Goal: Use online tool/utility: Utilize a website feature to perform a specific function

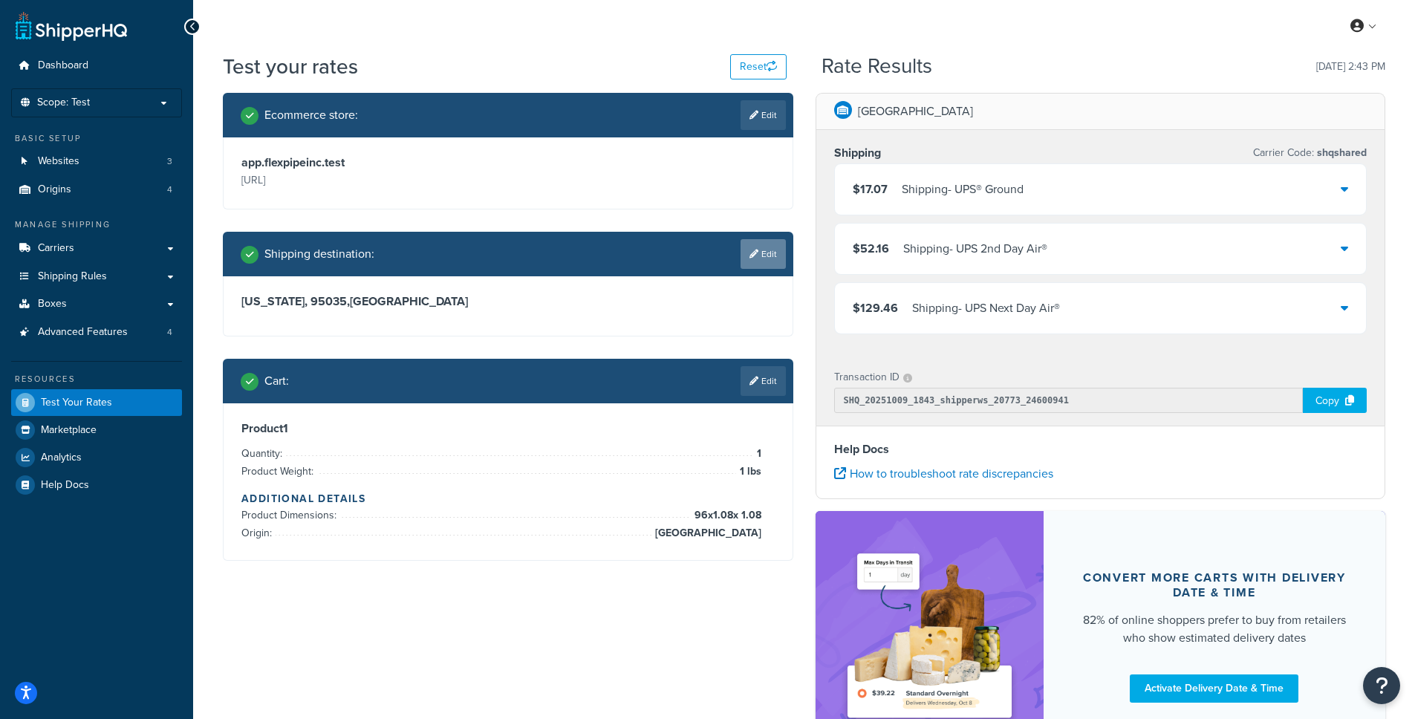
click at [755, 261] on link "Edit" at bounding box center [763, 254] width 45 height 30
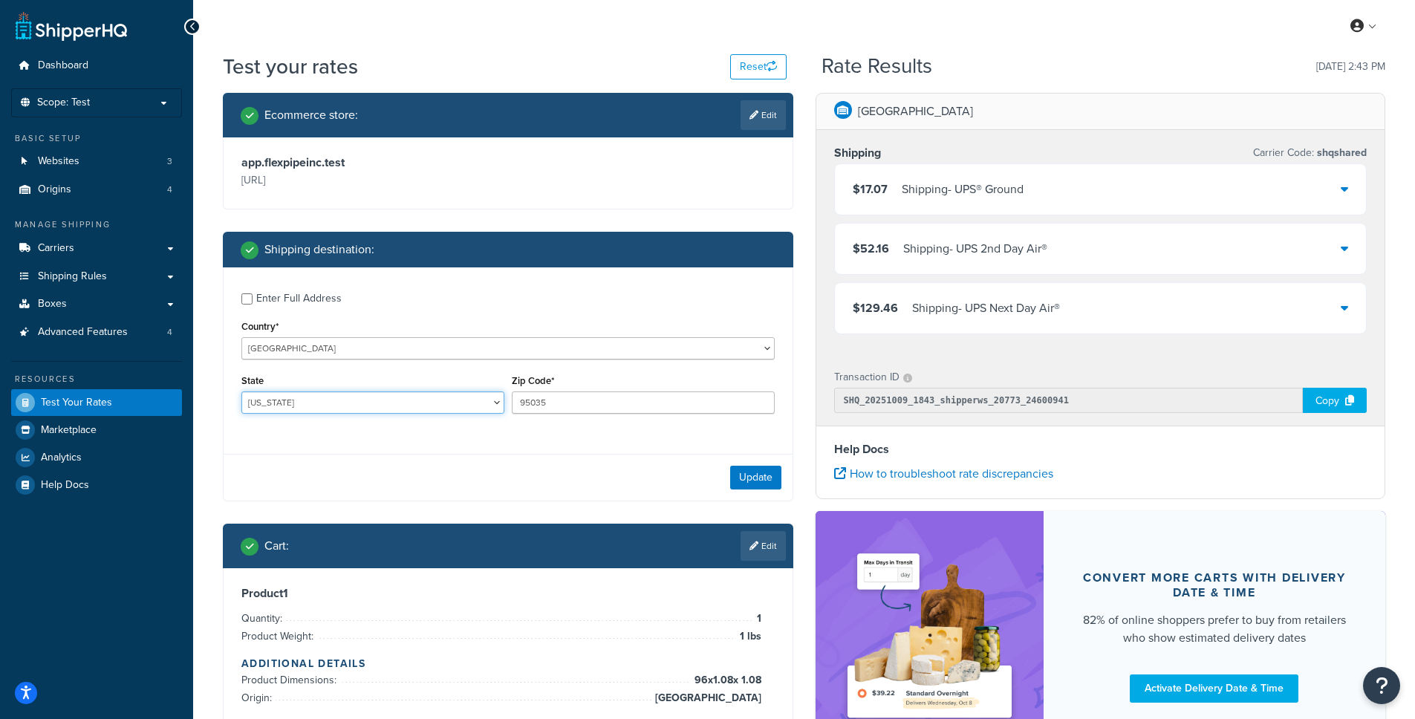
click at [377, 410] on select "Alabama Alaska American Samoa Arizona Arkansas Armed Forces Americas Armed Forc…" at bounding box center [372, 403] width 263 height 22
select select "DE"
click at [241, 392] on select "Alabama Alaska American Samoa Arizona Arkansas Armed Forces Americas Armed Forc…" at bounding box center [372, 403] width 263 height 22
click at [642, 398] on input "95035" at bounding box center [643, 403] width 263 height 22
paste input "19944"
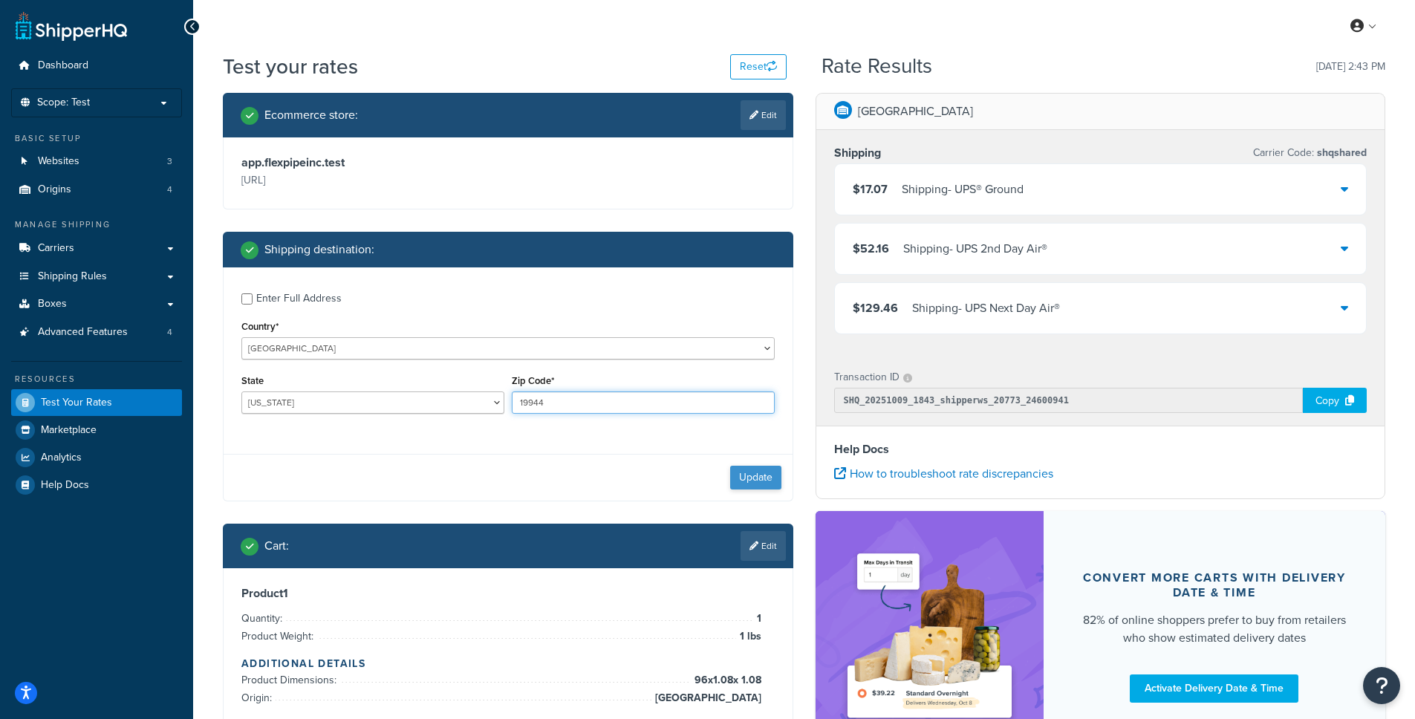
type input "19944"
click at [757, 472] on button "Update" at bounding box center [755, 478] width 51 height 24
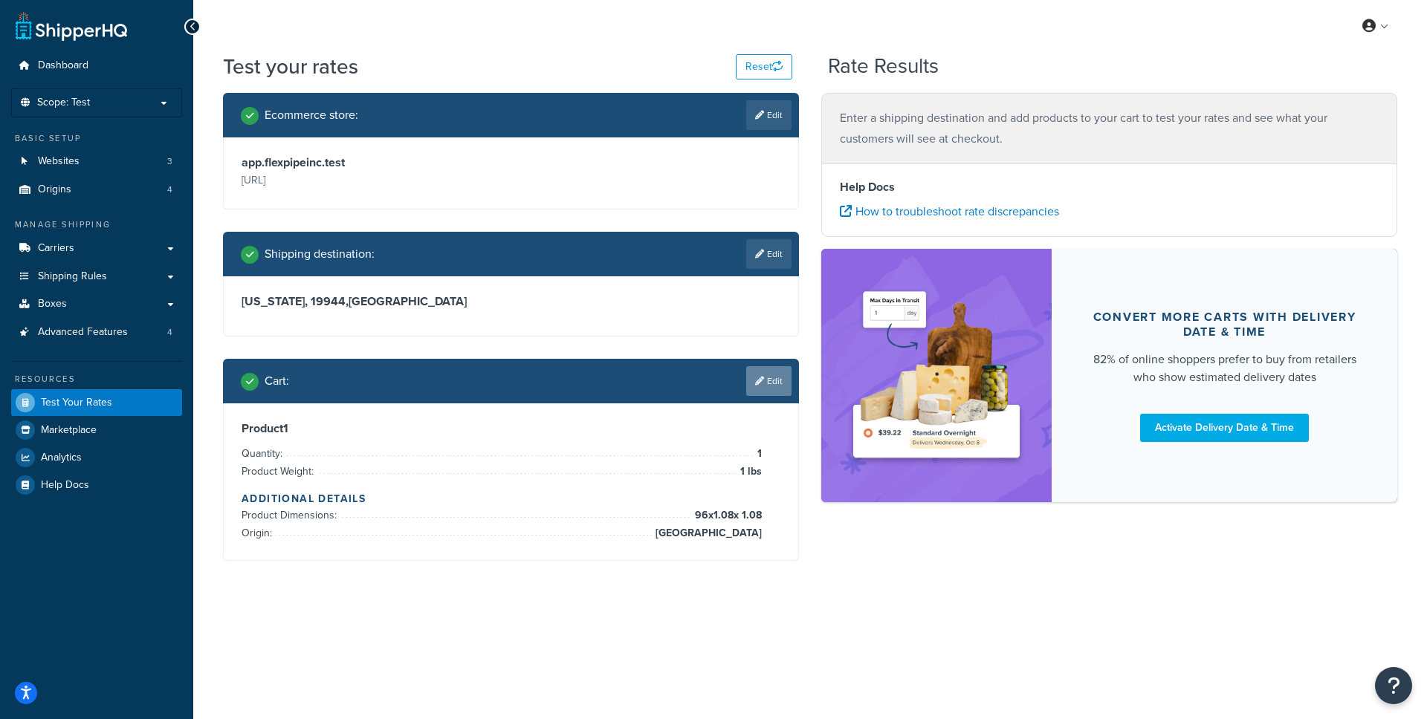
click at [776, 393] on link "Edit" at bounding box center [768, 381] width 45 height 30
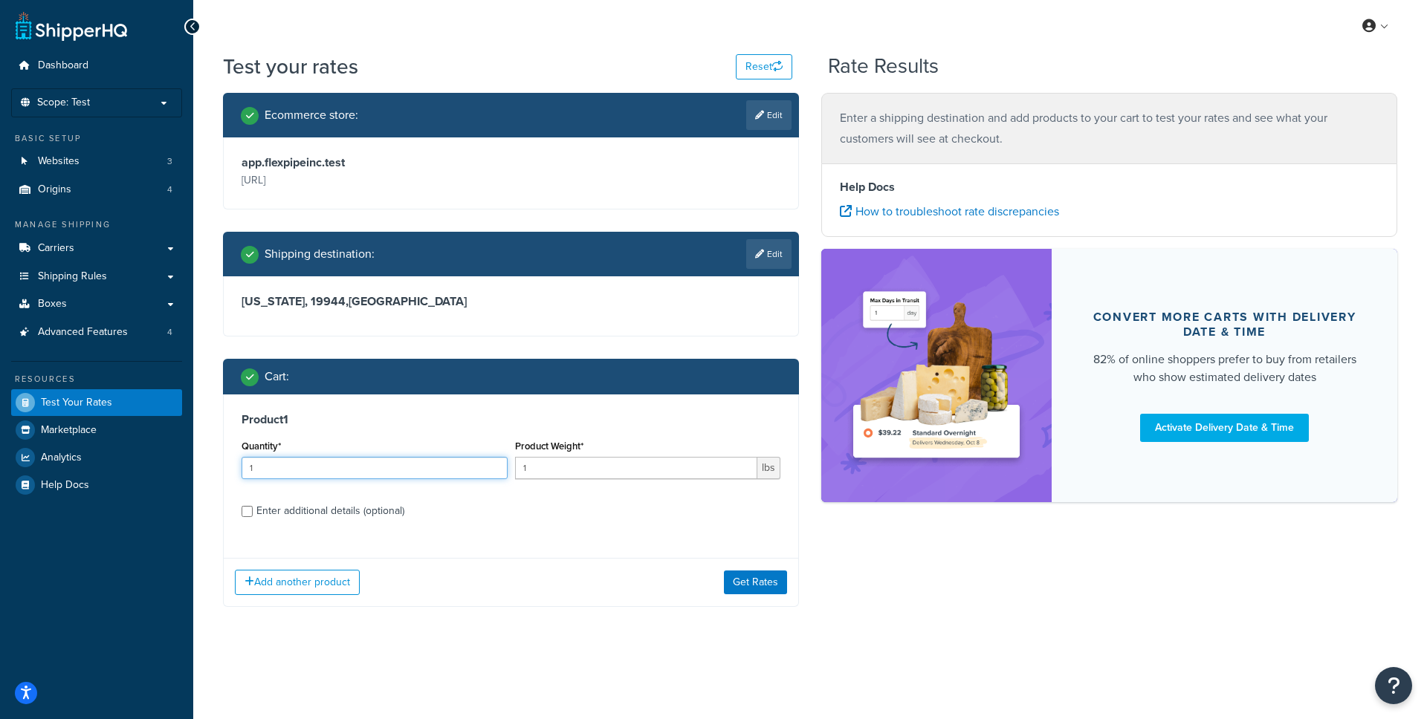
click at [393, 471] on input "1" at bounding box center [374, 468] width 266 height 22
drag, startPoint x: 331, startPoint y: 469, endPoint x: 210, endPoint y: 467, distance: 121.1
click at [233, 467] on div "Product 1 Quantity* 1 Product Weight* 1 lbs Enter additional details (optional)" at bounding box center [511, 471] width 574 height 152
type input "2"
click at [342, 509] on div "Enter additional details (optional)" at bounding box center [330, 511] width 148 height 21
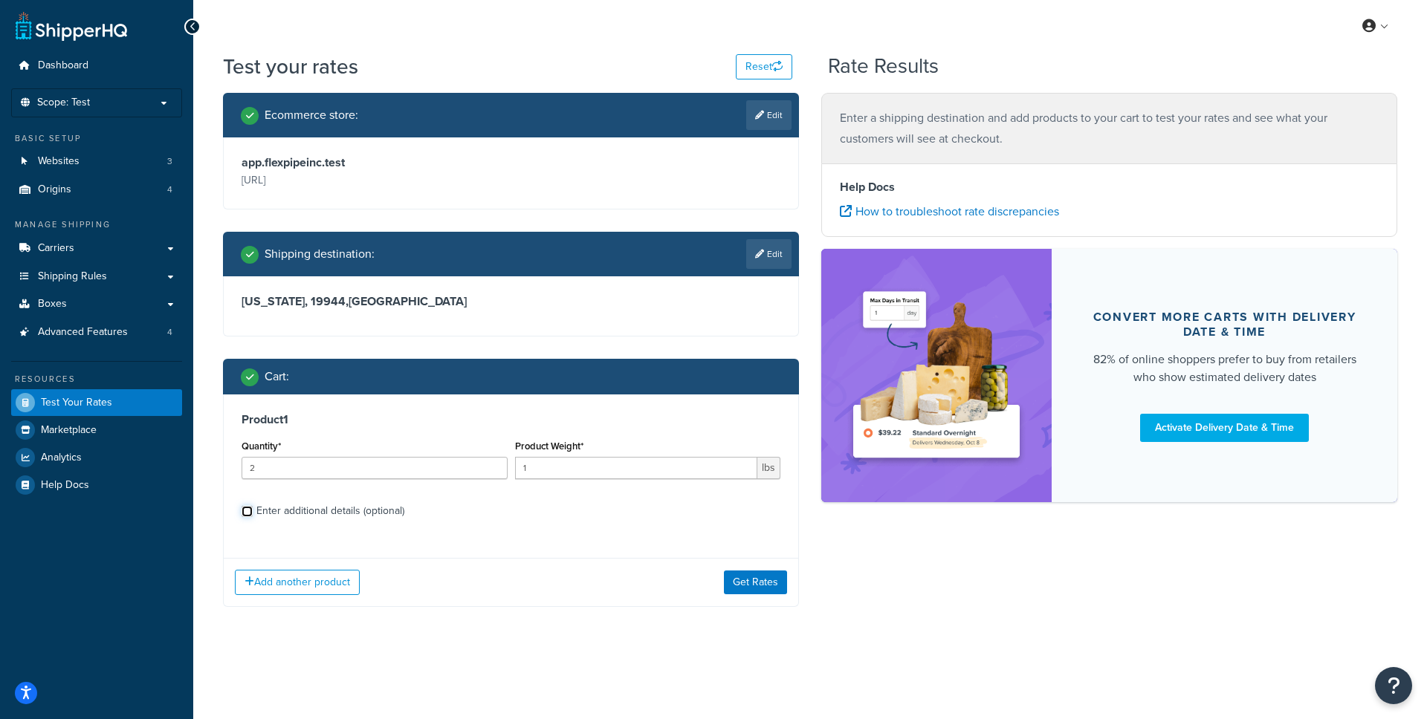
click at [253, 509] on input "Enter additional details (optional)" at bounding box center [246, 511] width 11 height 11
checkbox input "true"
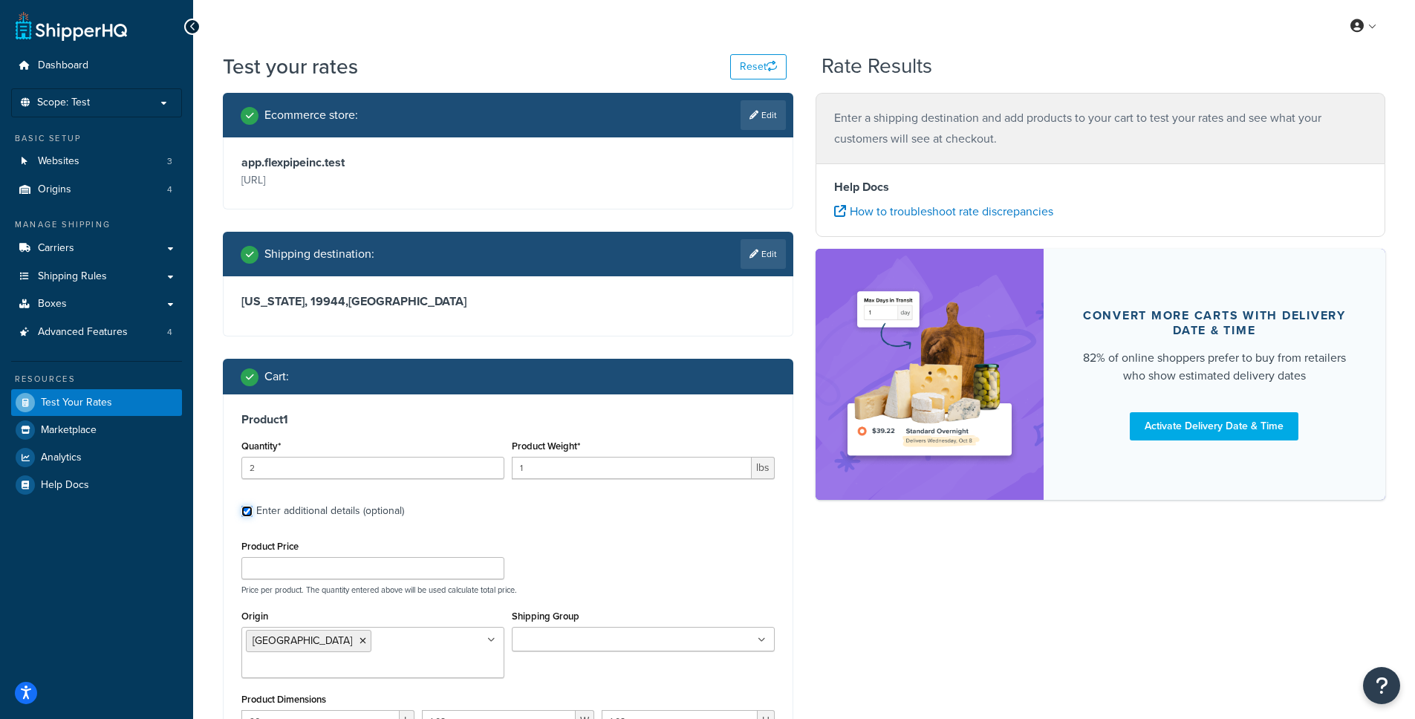
scroll to position [40, 0]
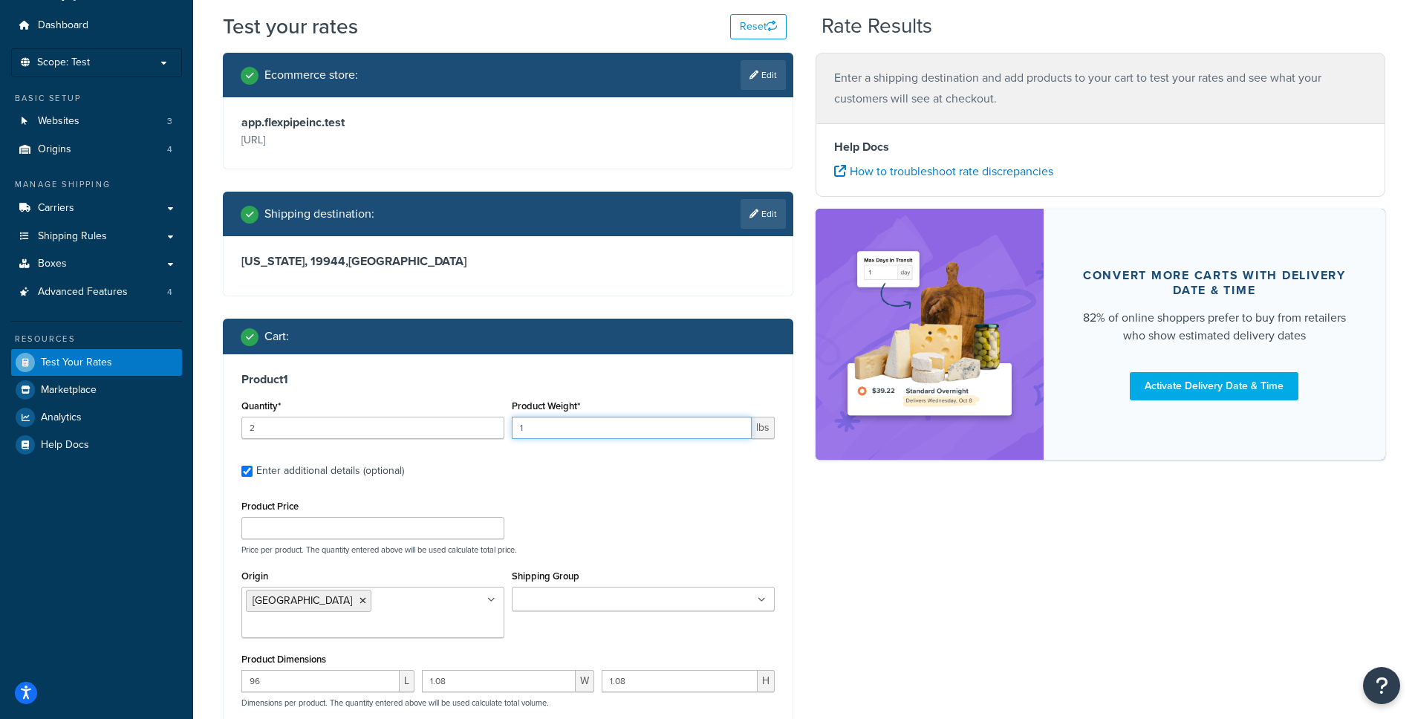
drag, startPoint x: 555, startPoint y: 431, endPoint x: 455, endPoint y: 428, distance: 100.4
click at [455, 428] on div "Quantity* 2 Product Weight* 1 lbs" at bounding box center [508, 423] width 541 height 54
type input "3.7"
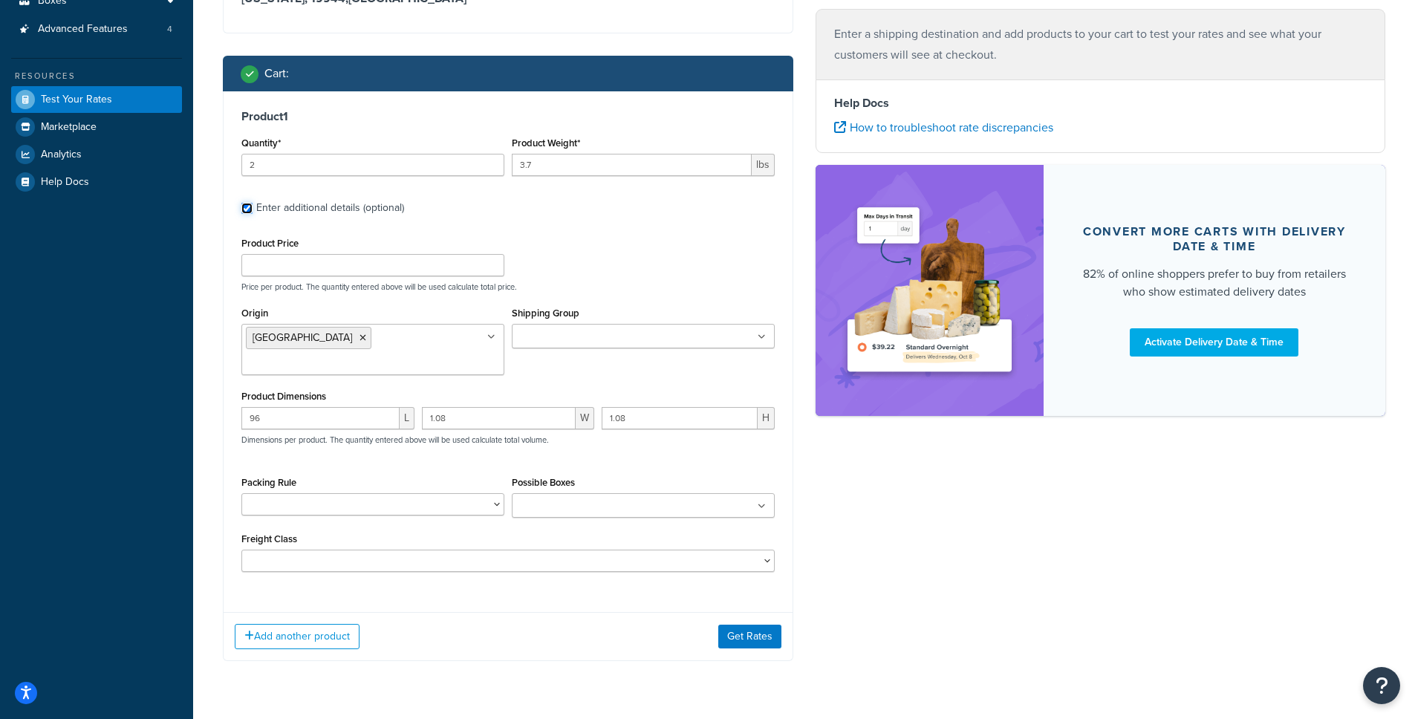
scroll to position [319, 0]
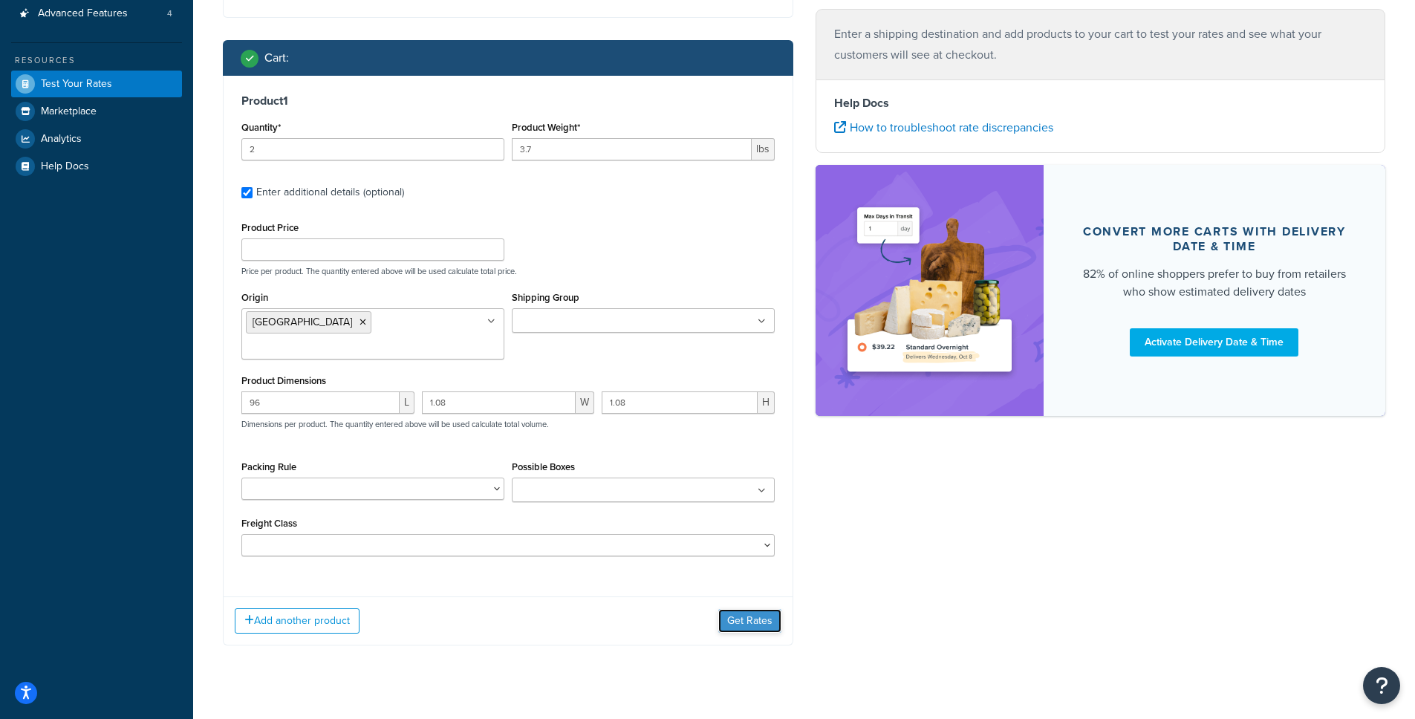
click at [750, 609] on button "Get Rates" at bounding box center [750, 621] width 63 height 24
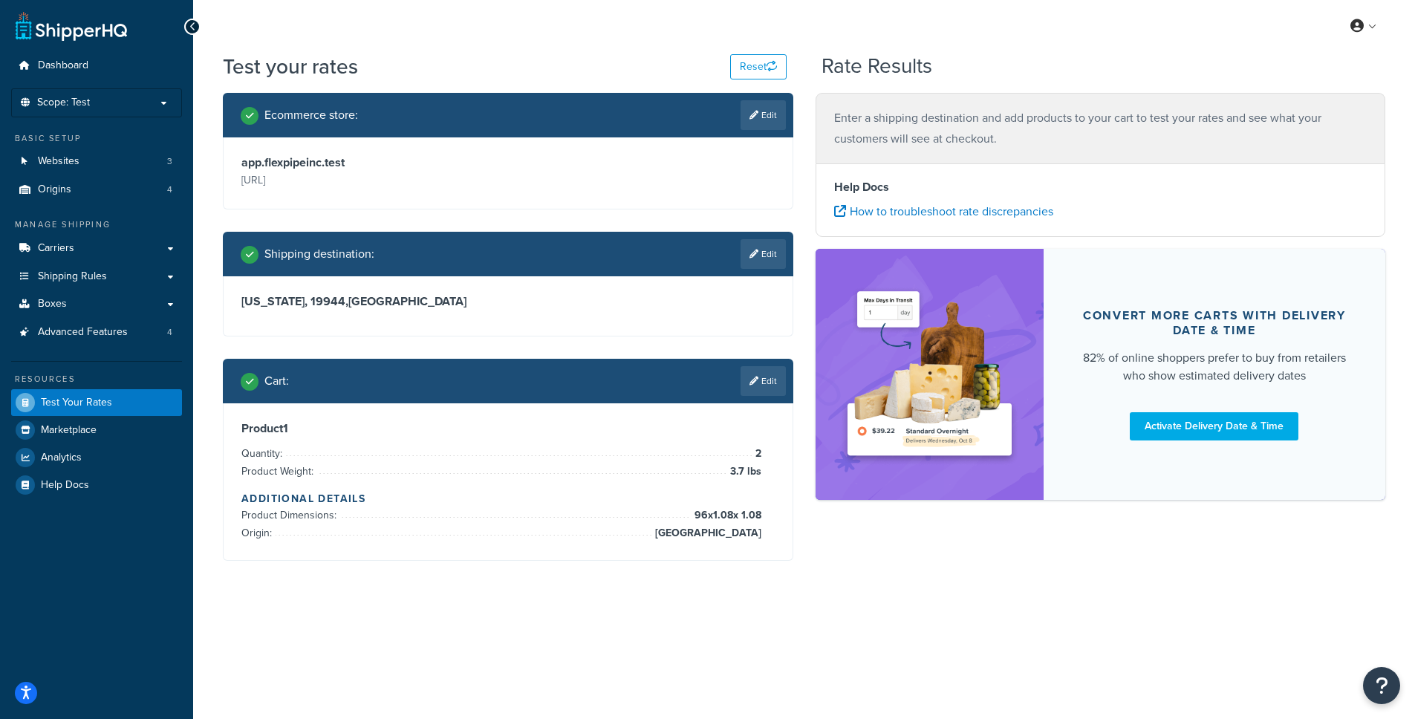
scroll to position [0, 0]
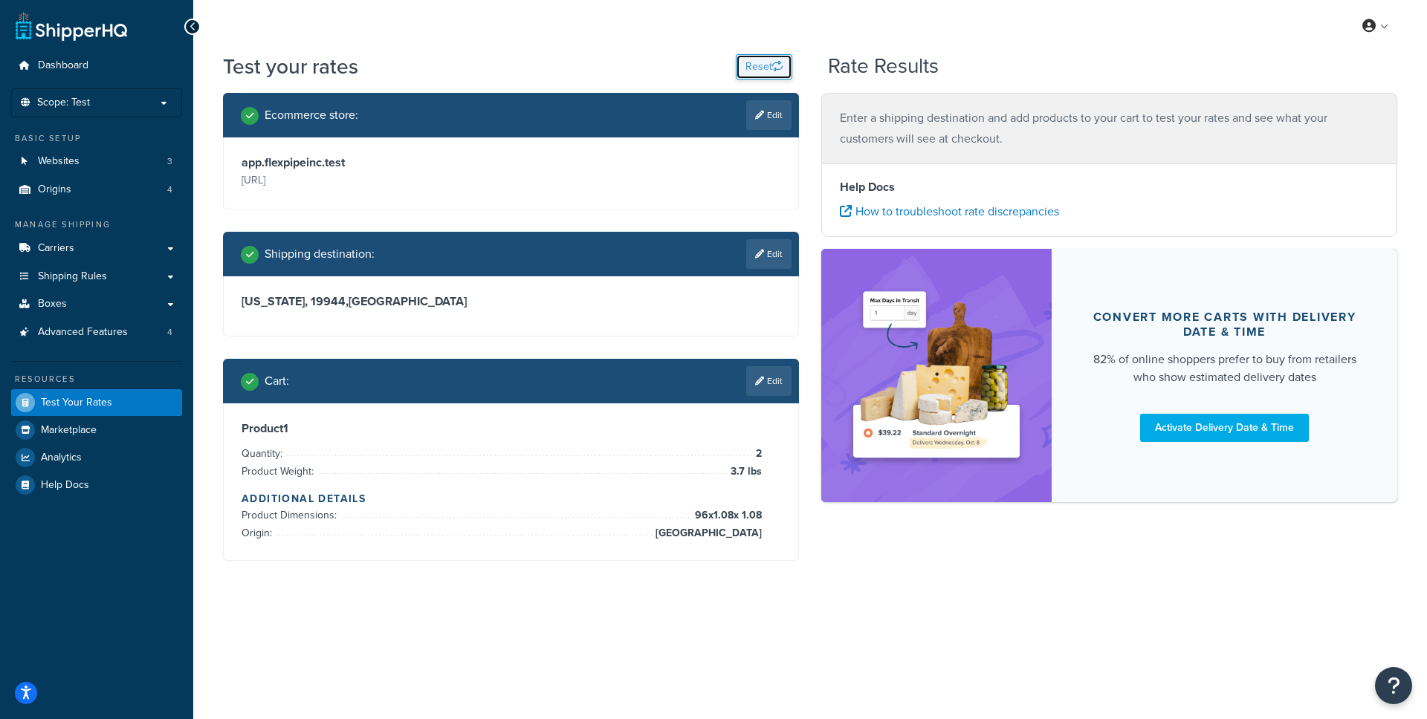
click at [771, 71] on button "Reset" at bounding box center [764, 66] width 56 height 25
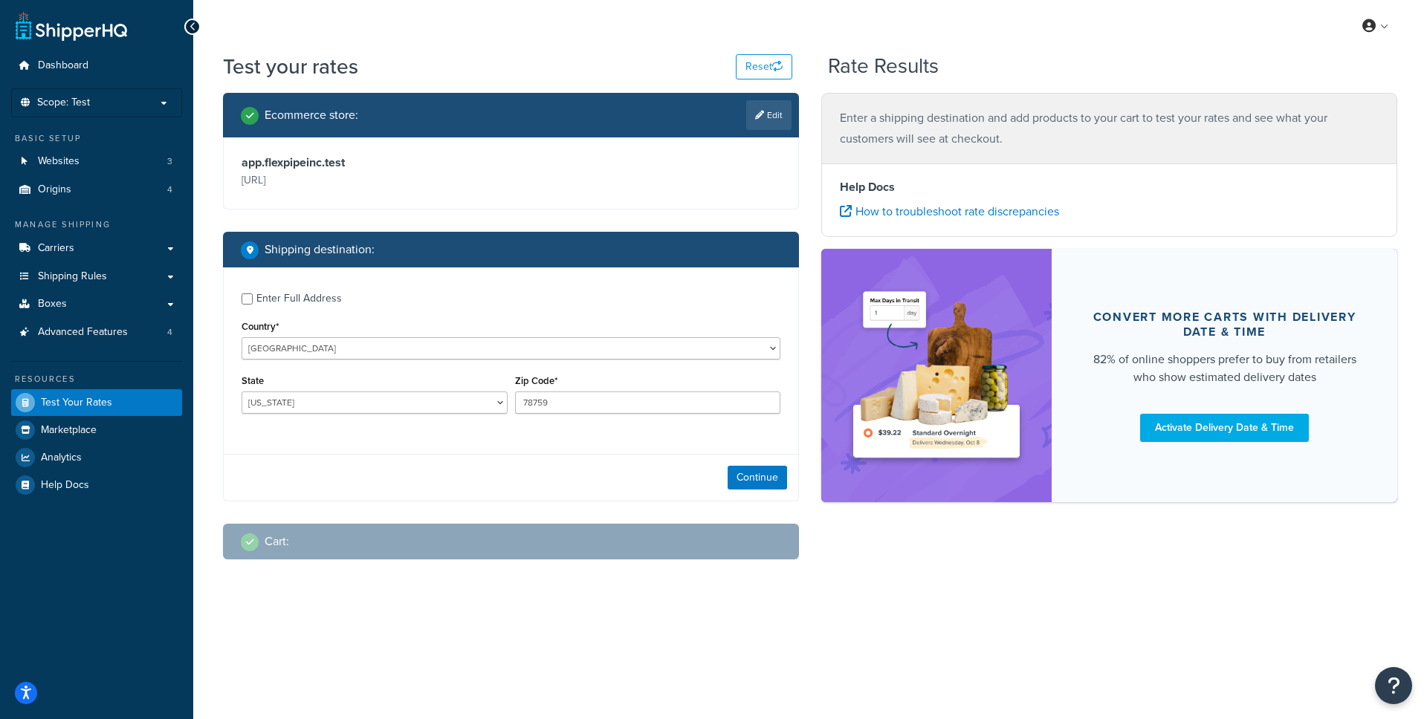
click at [363, 366] on div "Enter Full Address Country* United States United Kingdom Afghanistan Åland Isla…" at bounding box center [511, 354] width 574 height 175
click at [361, 393] on select "Alabama Alaska American Samoa Arizona Arkansas Armed Forces Americas Armed Forc…" at bounding box center [374, 403] width 266 height 22
select select "DE"
click at [241, 392] on select "Alabama Alaska American Samoa Arizona Arkansas Armed Forces Americas Armed Forc…" at bounding box center [374, 403] width 266 height 22
click at [596, 410] on input "78759" at bounding box center [648, 403] width 266 height 22
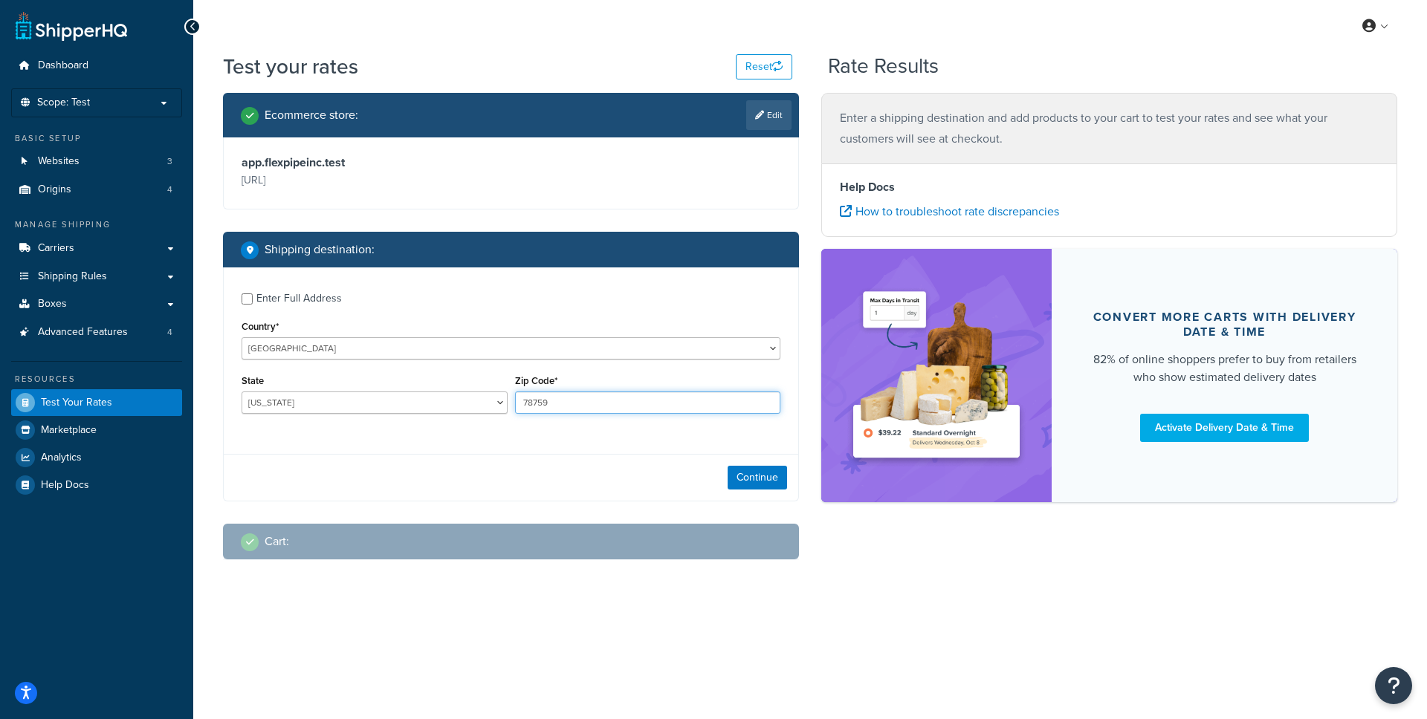
paste input "19944"
type input "19944"
click at [769, 472] on button "Continue" at bounding box center [756, 478] width 59 height 24
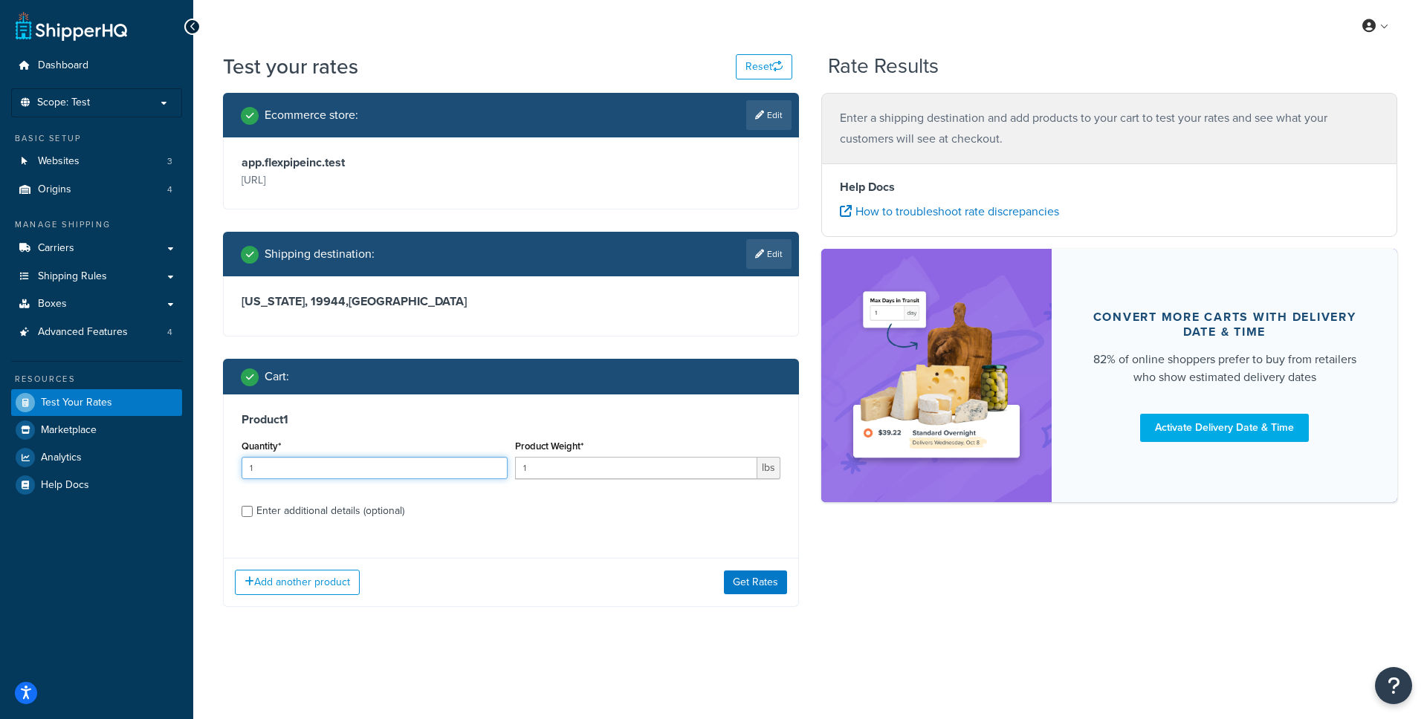
drag, startPoint x: 358, startPoint y: 471, endPoint x: 234, endPoint y: 468, distance: 124.1
click at [226, 468] on div "Product 1 Quantity* 1 Product Weight* 1 lbs Enter additional details (optional)" at bounding box center [511, 471] width 574 height 152
type input "2"
type input "3.7"
click at [387, 516] on div "Enter additional details (optional)" at bounding box center [330, 511] width 148 height 21
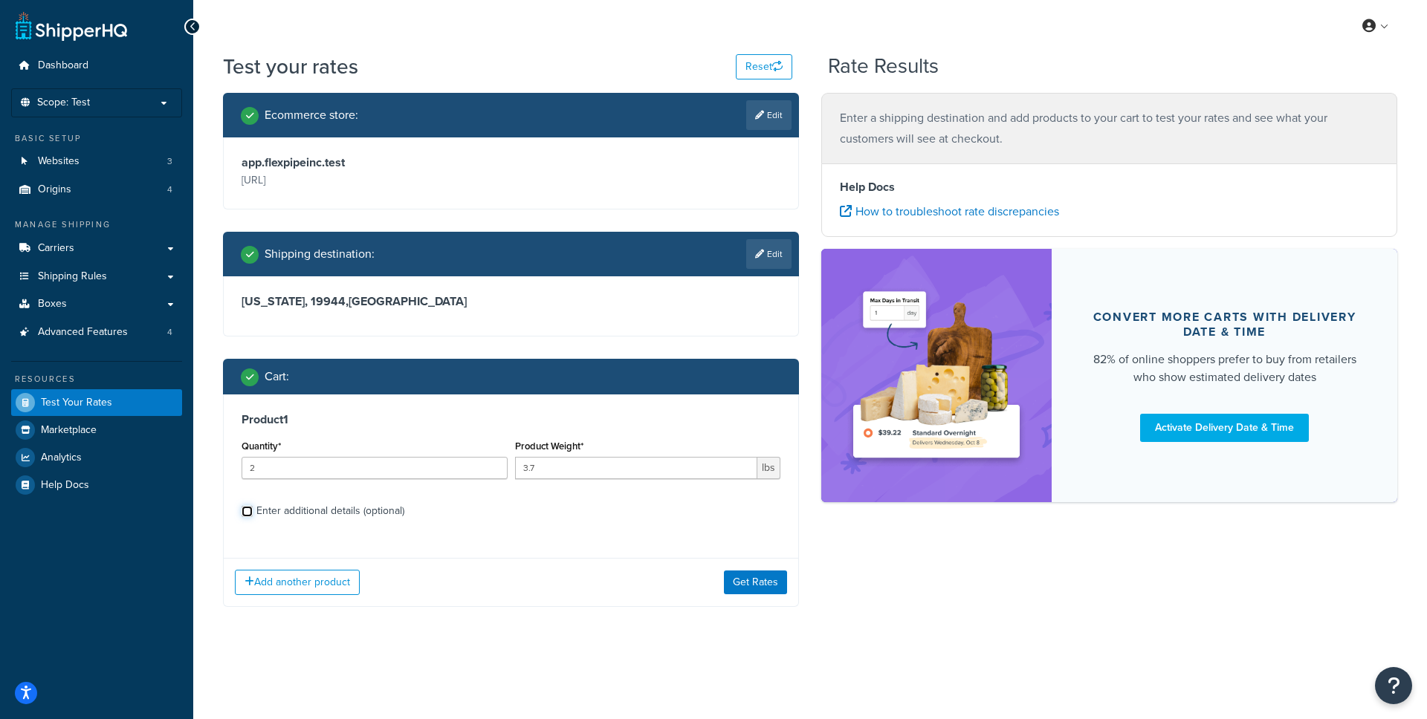
click at [253, 516] on input "Enter additional details (optional)" at bounding box center [246, 511] width 11 height 11
checkbox input "true"
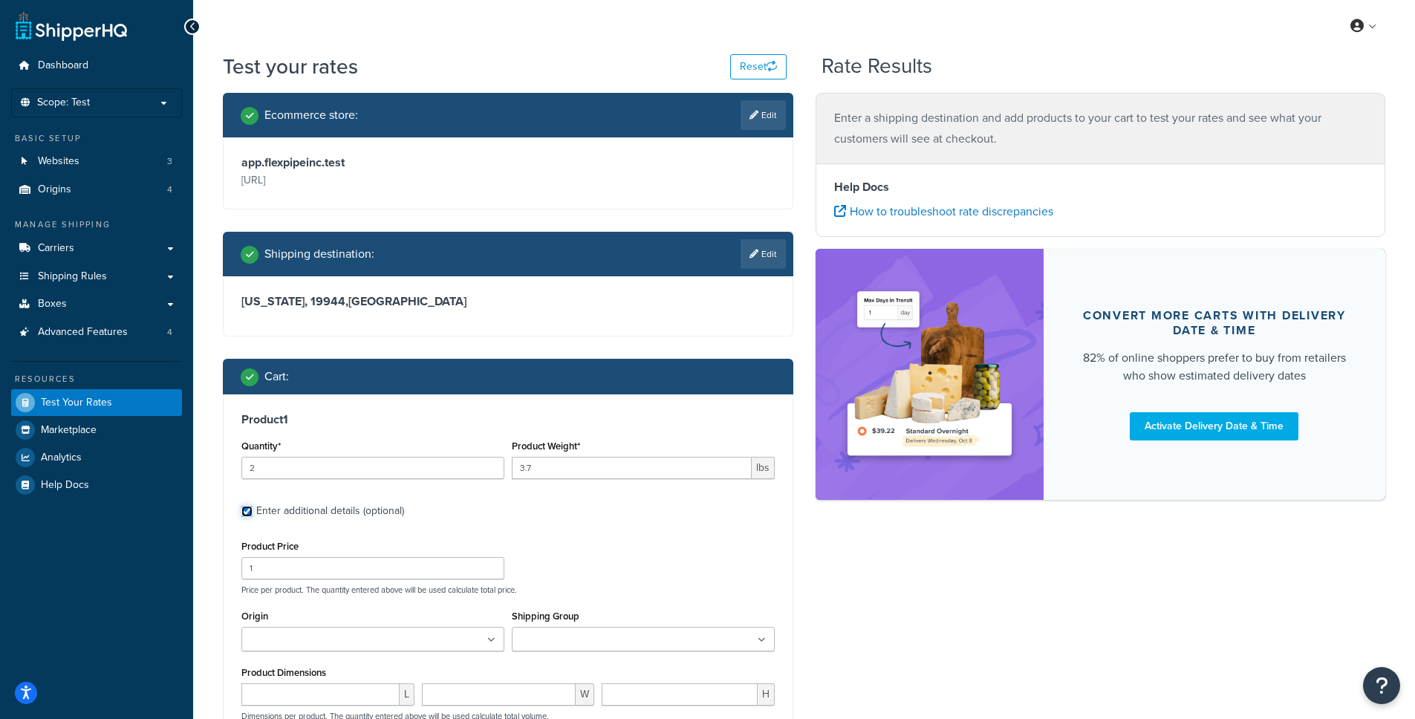
scroll to position [175, 0]
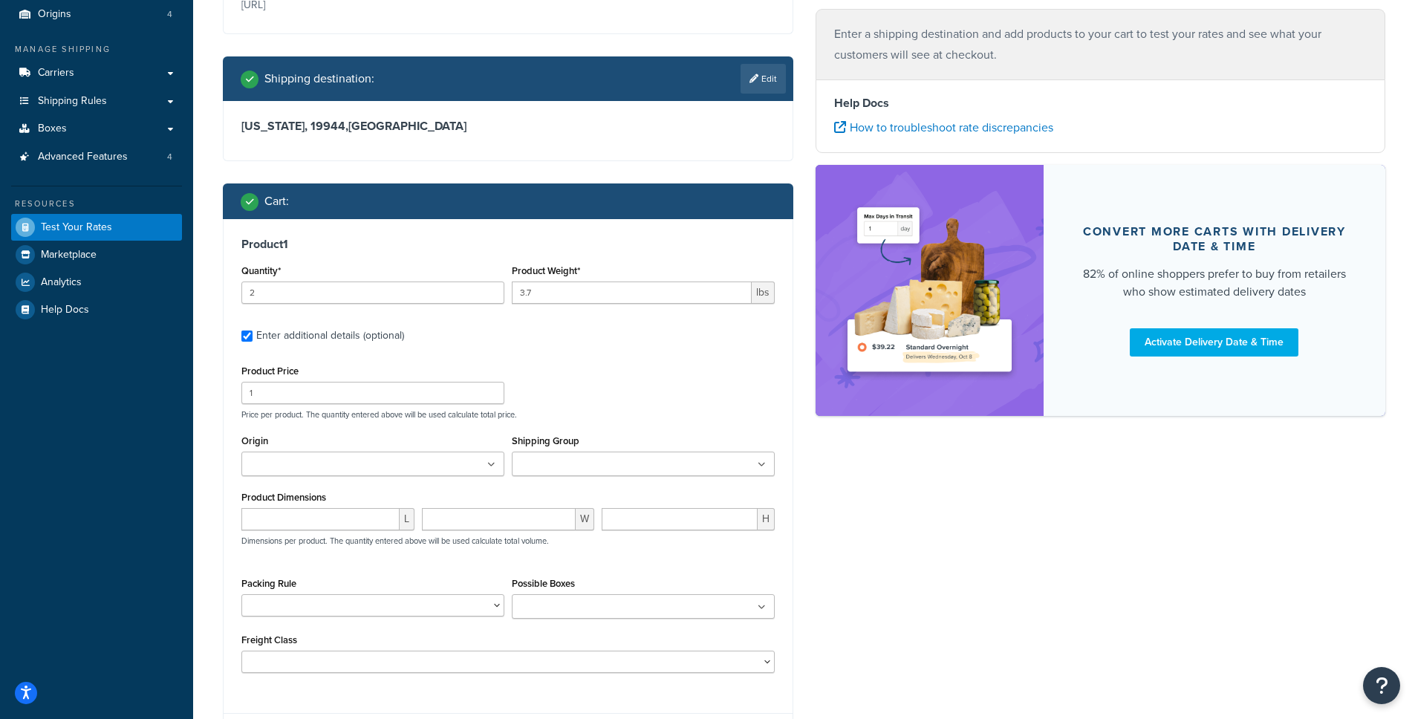
click at [356, 461] on input "Origin" at bounding box center [312, 465] width 132 height 16
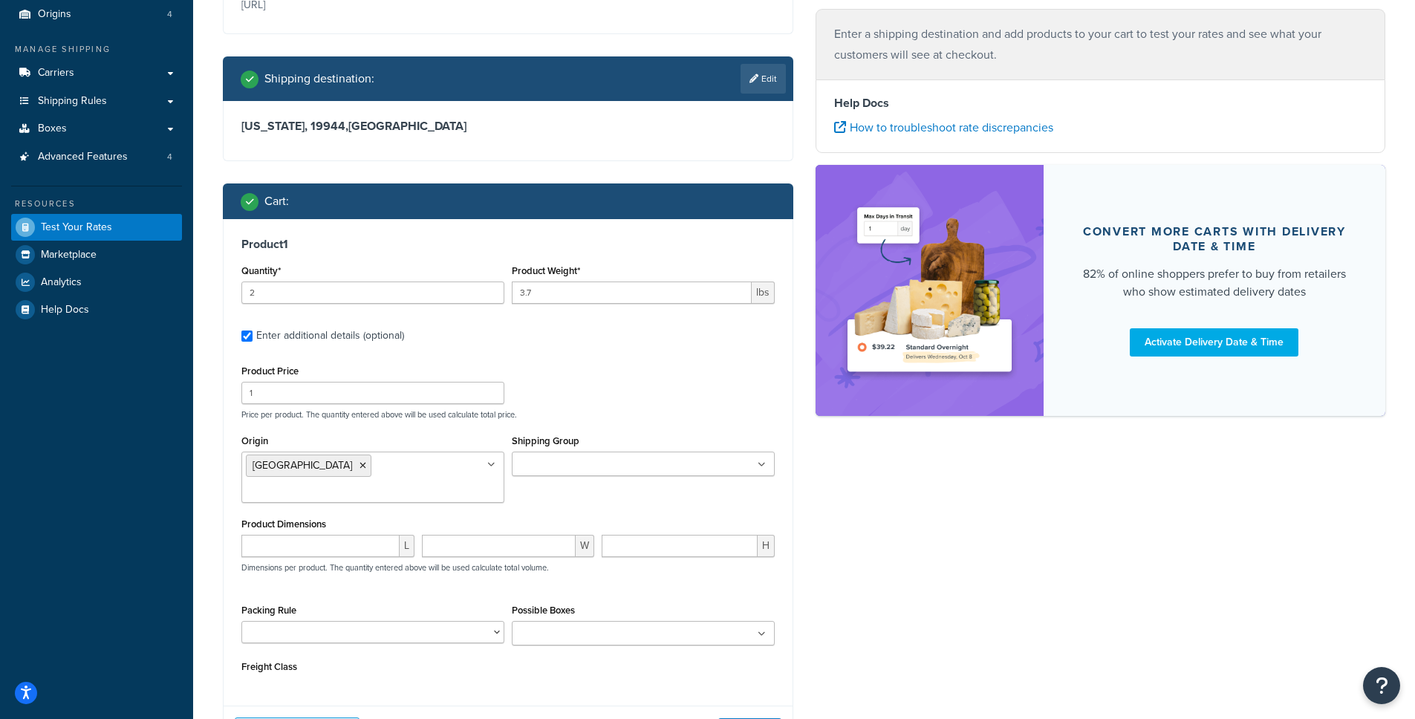
drag, startPoint x: 918, startPoint y: 533, endPoint x: 905, endPoint y: 531, distance: 12.7
click at [918, 532] on div "Ecommerce store : Edit app.flexpipeinc.test https://app.flexpipeinc.test/ Shipp…" at bounding box center [804, 348] width 1185 height 860
click at [341, 535] on input "number" at bounding box center [320, 546] width 158 height 22
type input "96"
type input "1.08"
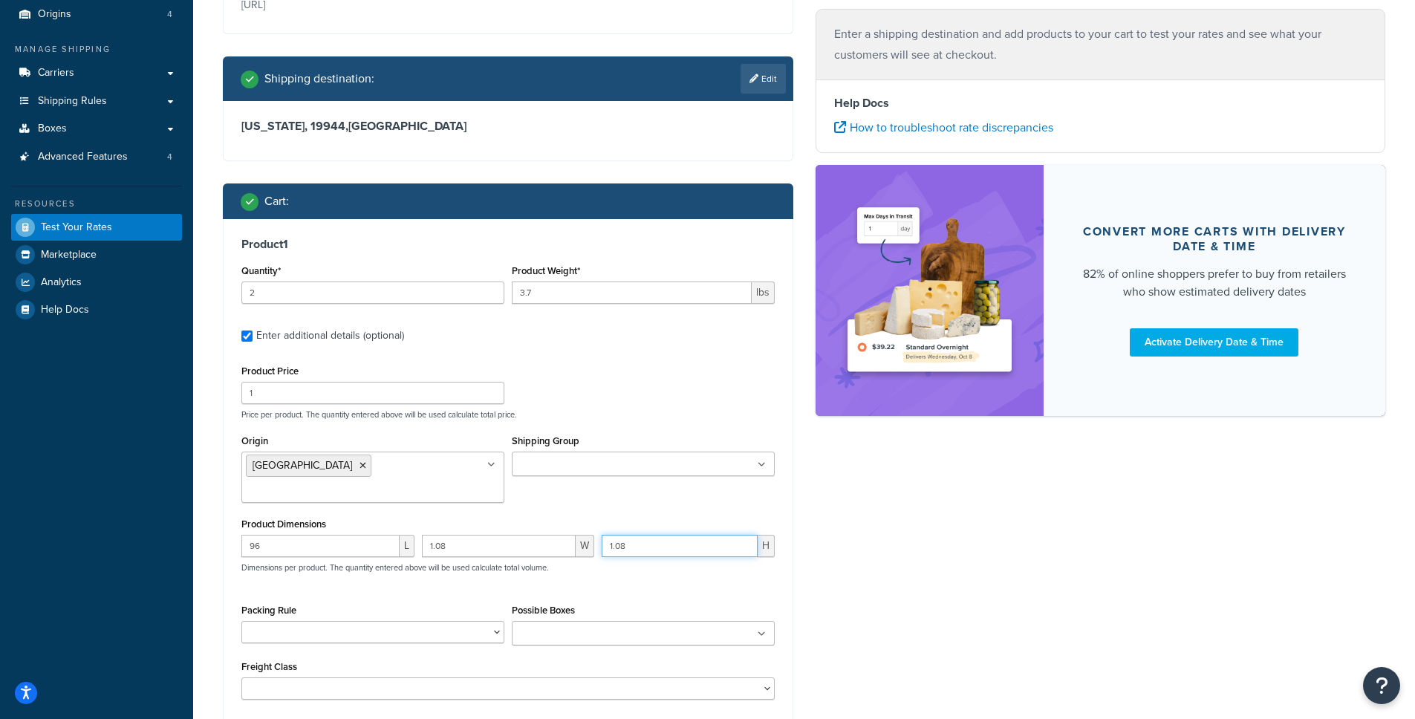
type input "1.08"
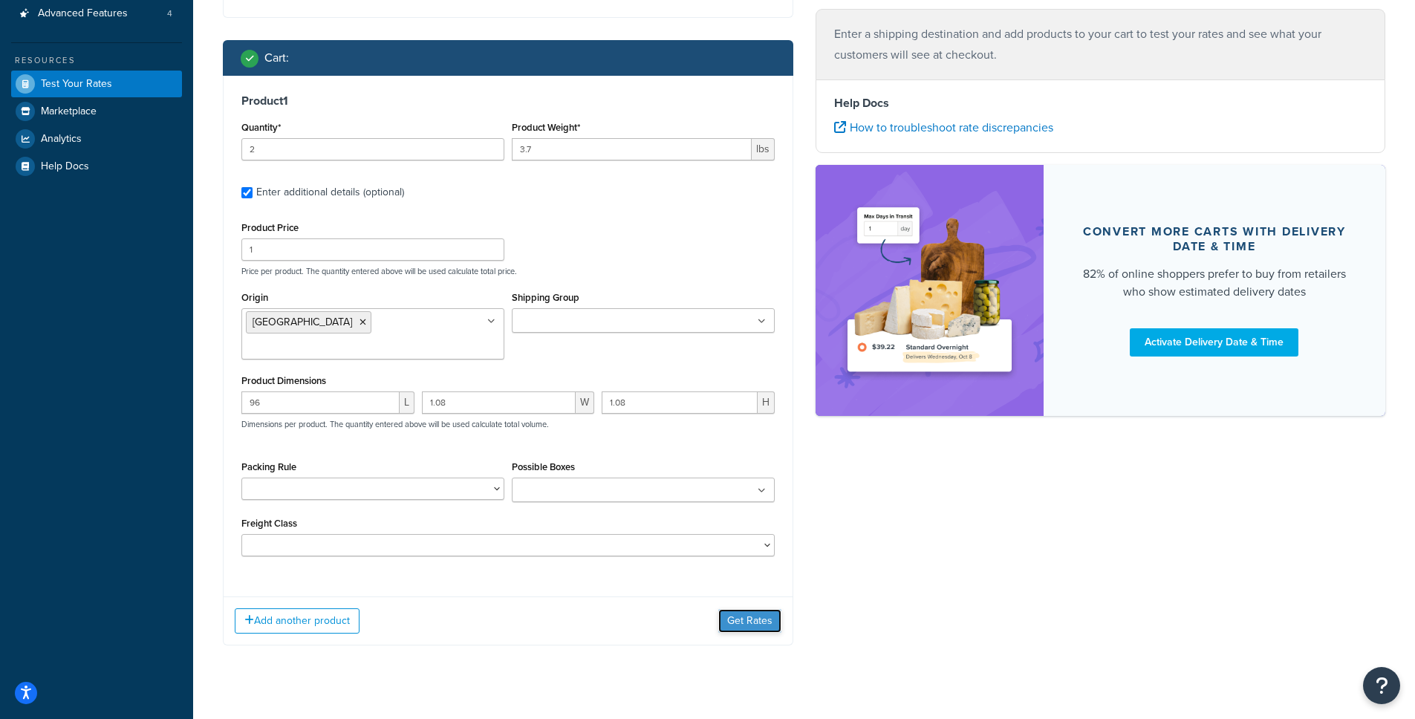
click at [745, 609] on button "Get Rates" at bounding box center [750, 621] width 63 height 24
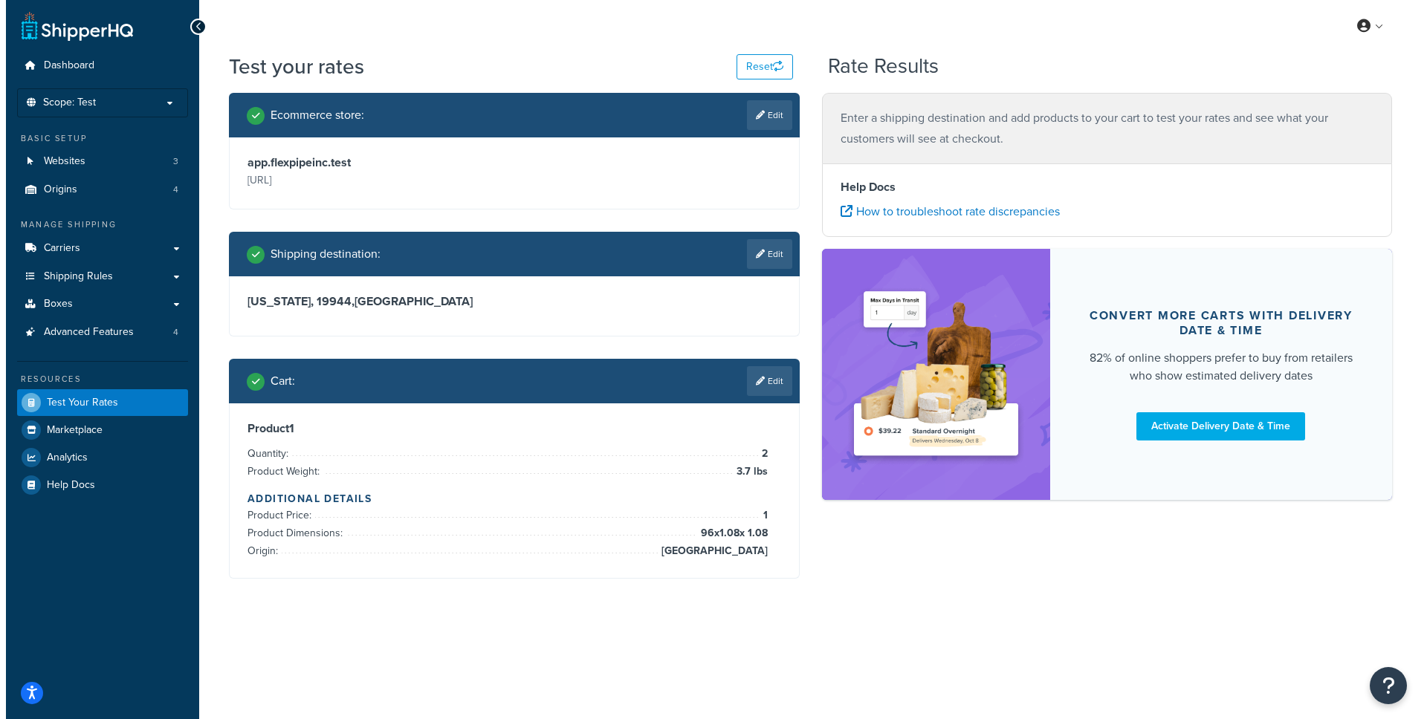
scroll to position [0, 0]
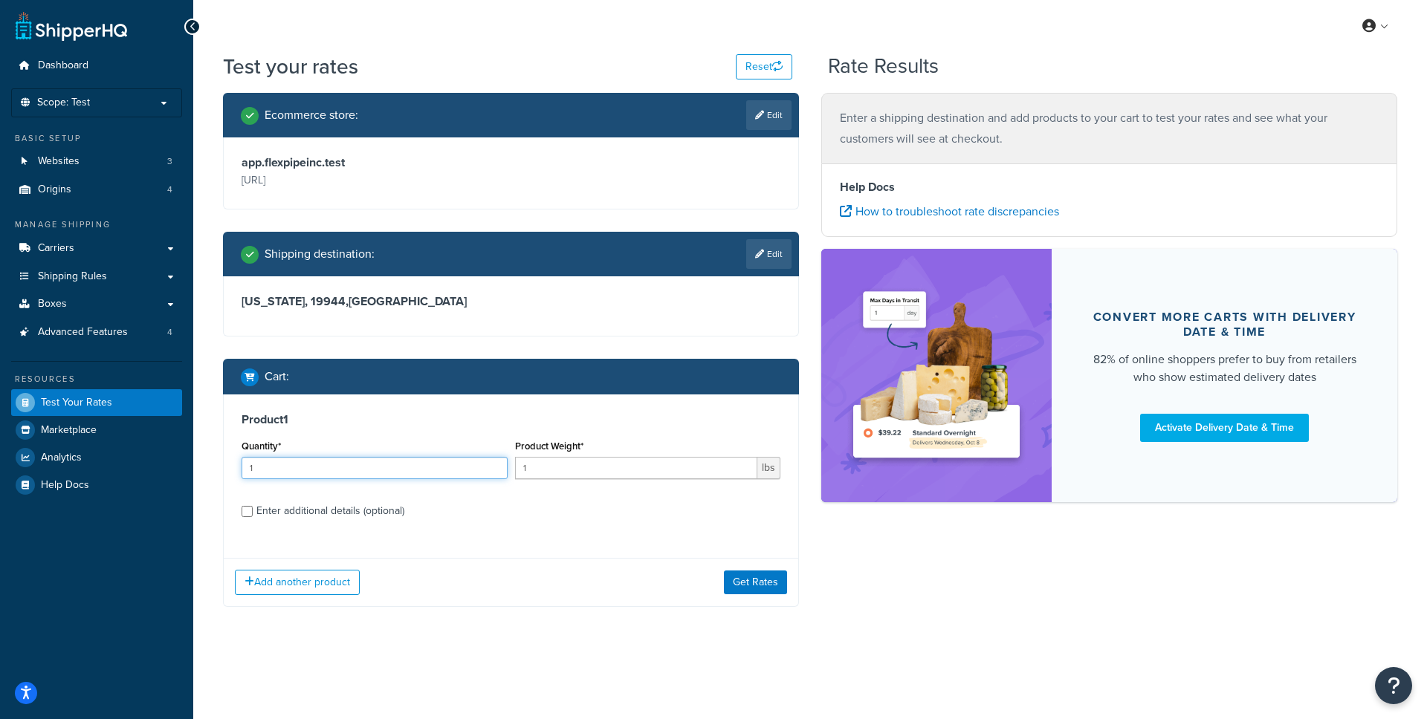
click at [393, 475] on input "1" at bounding box center [374, 468] width 266 height 22
drag, startPoint x: 408, startPoint y: 474, endPoint x: 286, endPoint y: 461, distance: 122.5
click at [219, 466] on div "Ecommerce store : Edit app.flexpipeinc.test [URL] Shipping destination : Edit […" at bounding box center [511, 361] width 598 height 536
type input "2"
drag, startPoint x: 514, startPoint y: 467, endPoint x: 442, endPoint y: 463, distance: 72.2
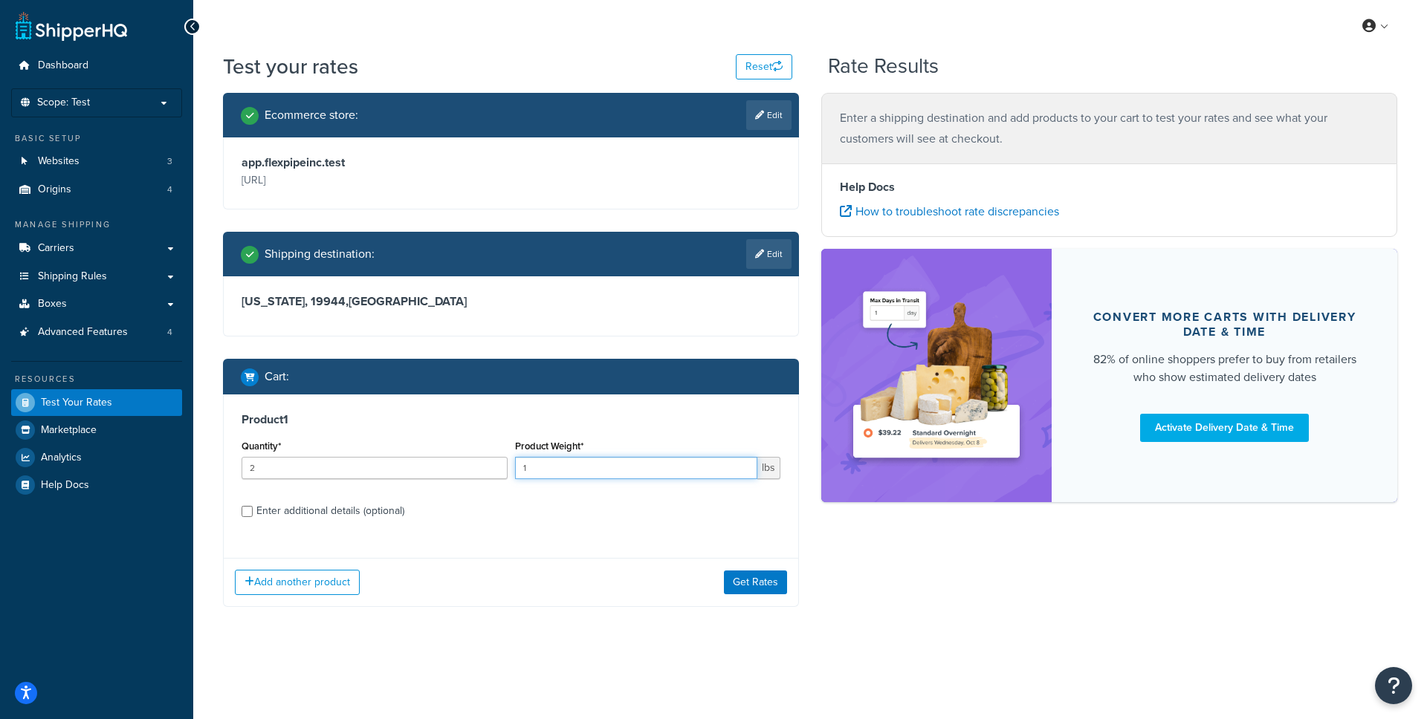
click at [441, 463] on div "Quantity* 2 Product Weight* 1 lbs" at bounding box center [511, 463] width 546 height 54
type input "3.7"
click at [319, 509] on div "Enter additional details (optional)" at bounding box center [330, 511] width 148 height 21
click at [253, 509] on input "Enter additional details (optional)" at bounding box center [246, 511] width 11 height 11
checkbox input "true"
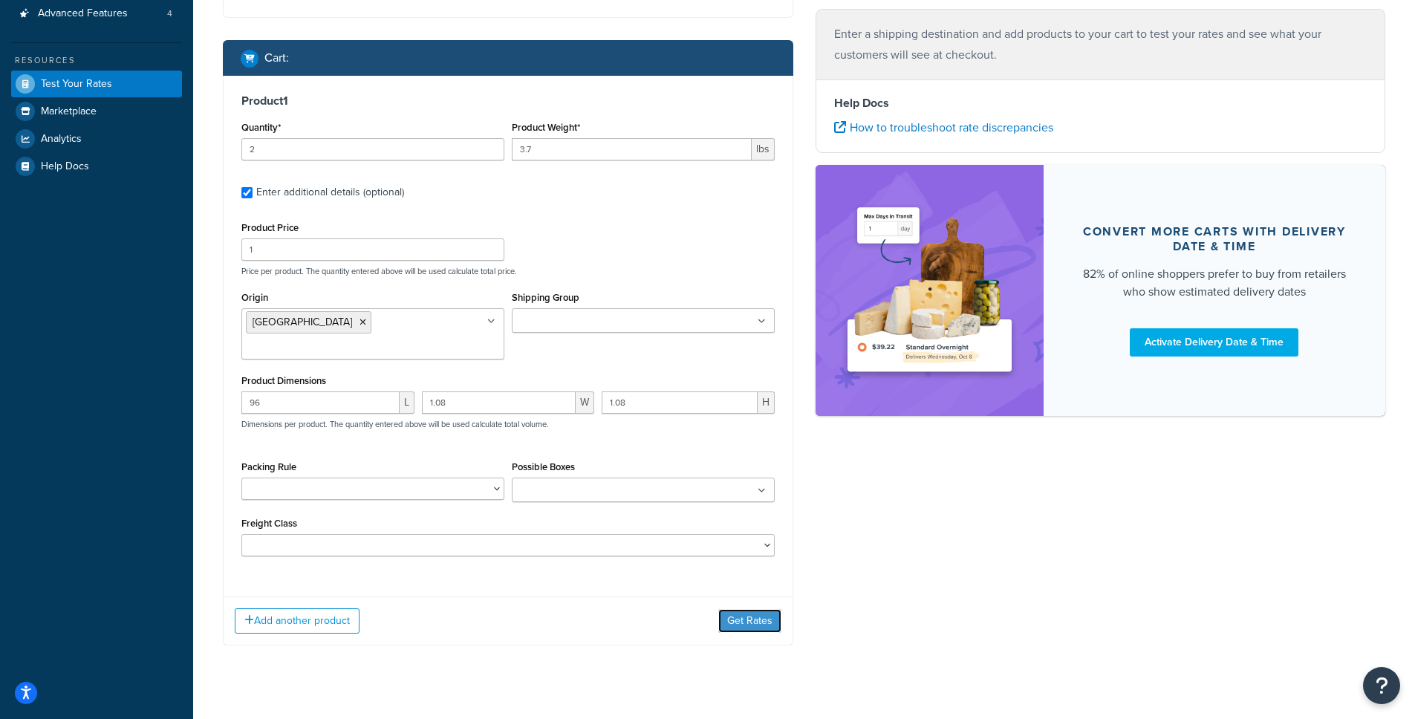
click at [750, 609] on button "Get Rates" at bounding box center [750, 621] width 63 height 24
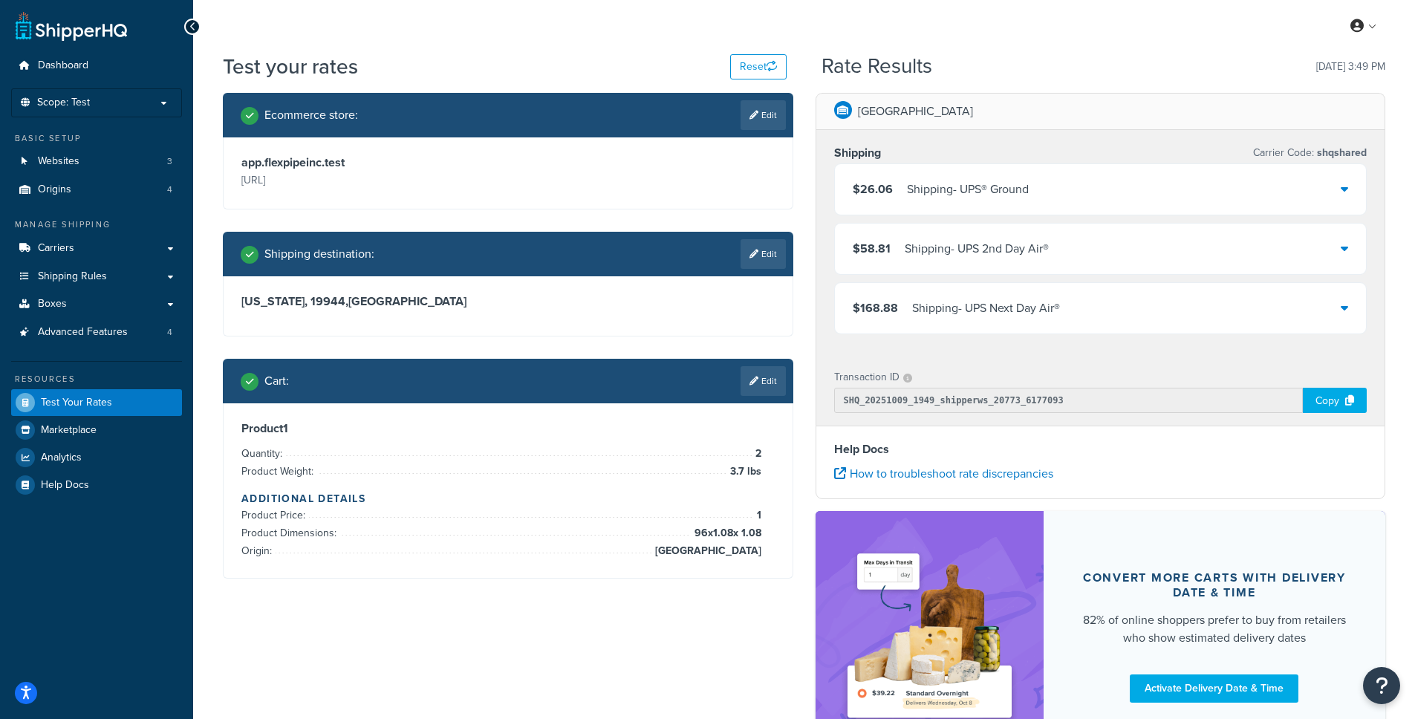
click at [973, 192] on div "Shipping - UPS® Ground" at bounding box center [968, 189] width 122 height 21
